Goal: Task Accomplishment & Management: Manage account settings

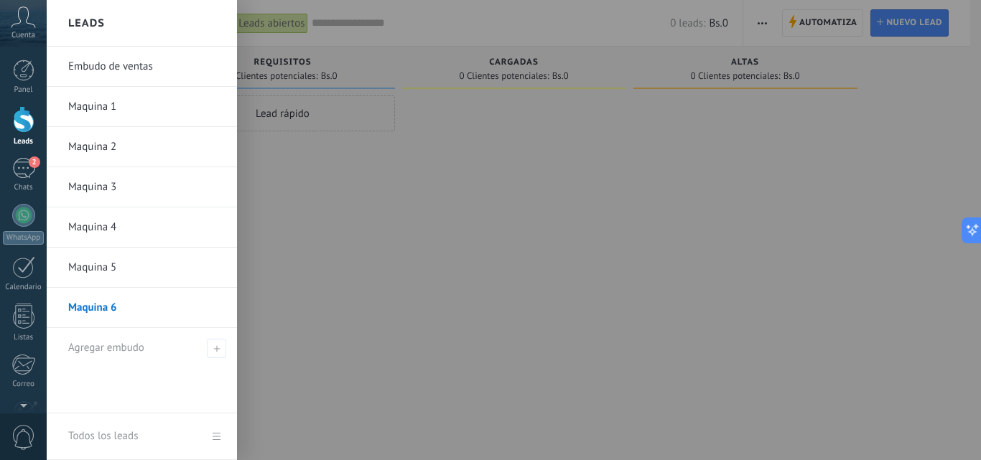
click at [22, 118] on div at bounding box center [24, 119] width 22 height 27
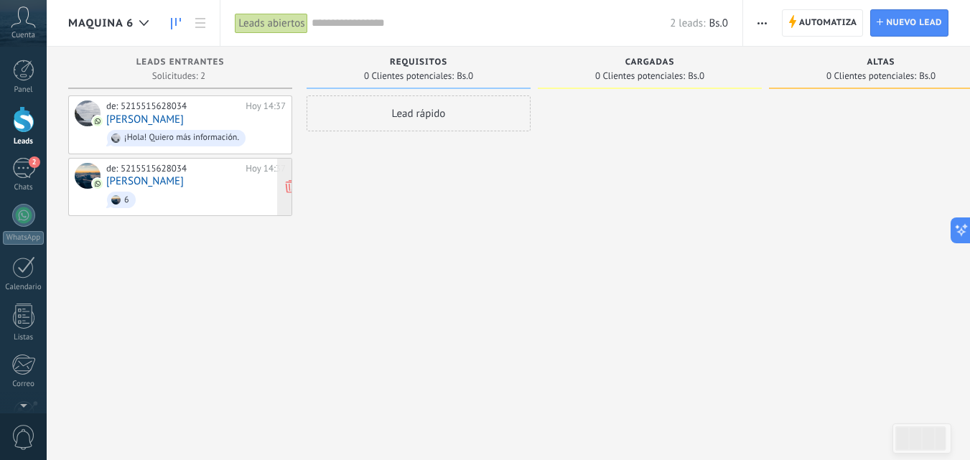
click at [184, 178] on link "[PERSON_NAME]" at bounding box center [145, 181] width 78 height 12
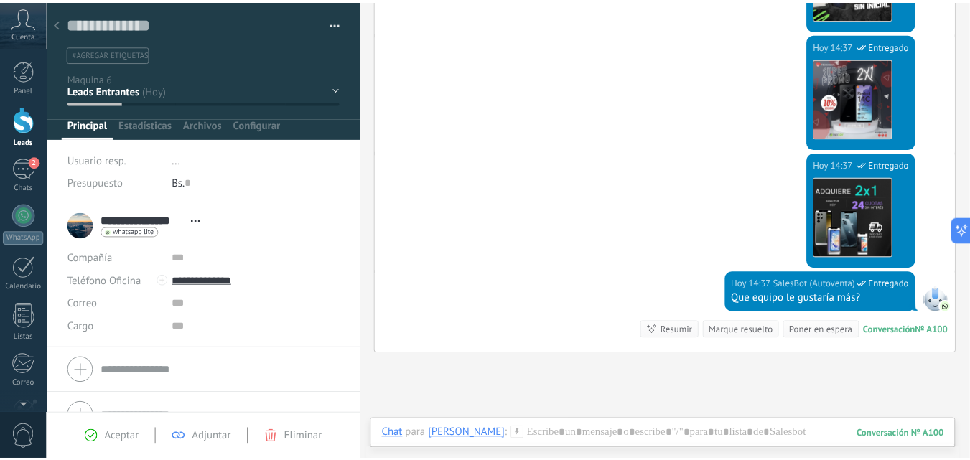
scroll to position [965, 0]
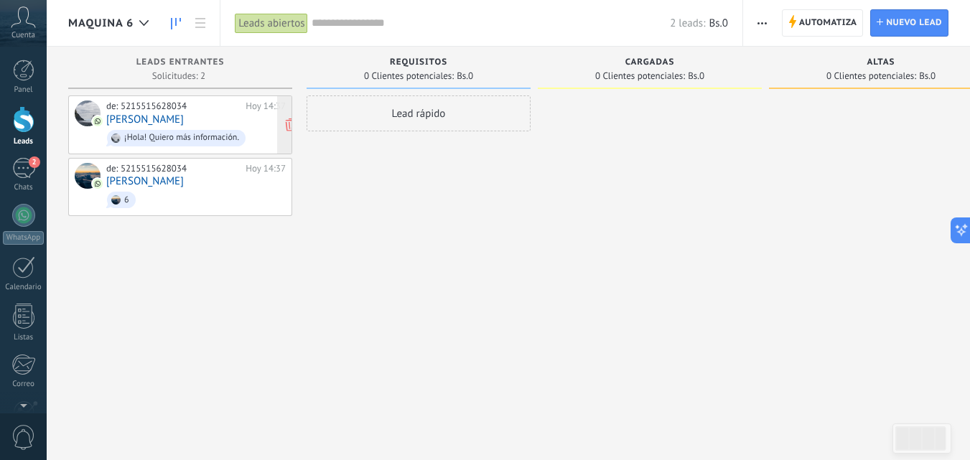
click at [215, 121] on div "de: 5215515628034 [DATE] 14:37 [PERSON_NAME]! Quiero más información." at bounding box center [196, 125] width 180 height 49
click at [177, 299] on div "de: 5215515628034 [DATE] 14:37 [PERSON_NAME]! Quiero más información. de: 52155…" at bounding box center [180, 232] width 224 height 273
